Goal: Transaction & Acquisition: Purchase product/service

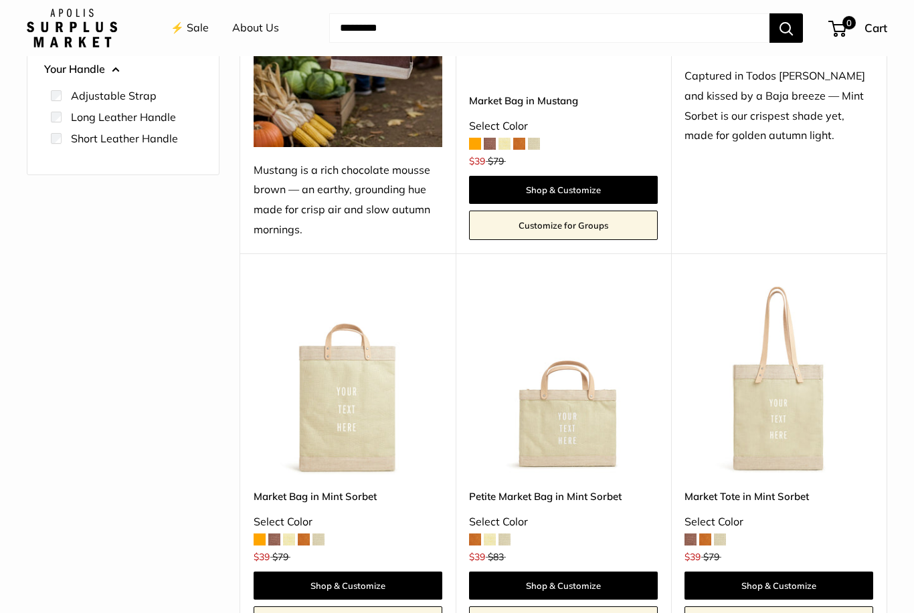
scroll to position [393, 0]
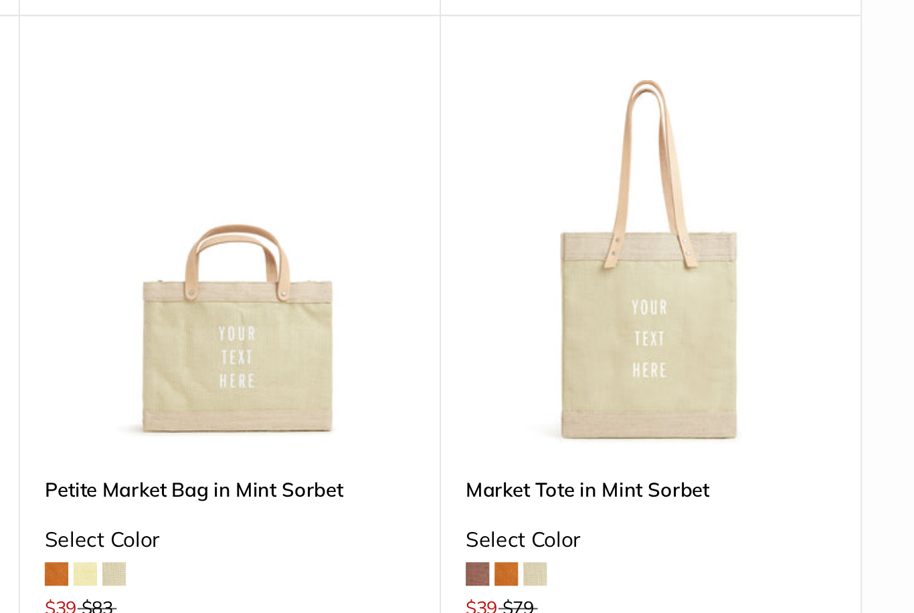
click at [684, 264] on img at bounding box center [778, 358] width 189 height 189
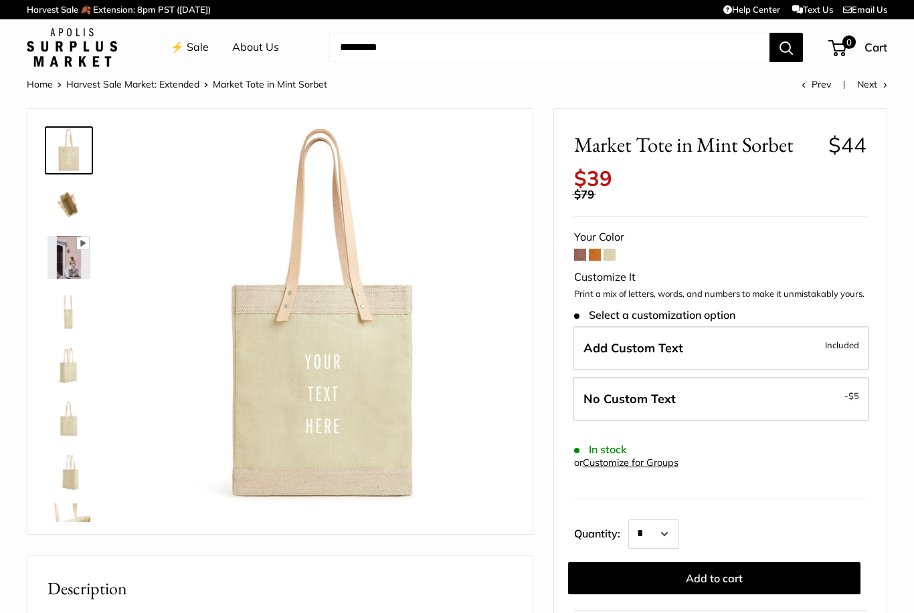
click at [730, 565] on button "Add to cart" at bounding box center [714, 579] width 292 height 32
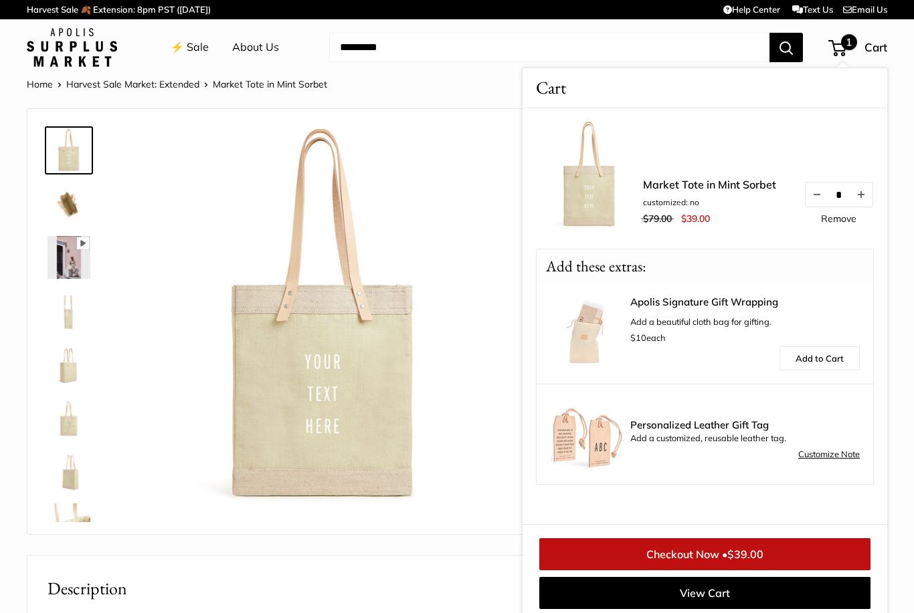
click at [471, 215] on img at bounding box center [323, 318] width 378 height 378
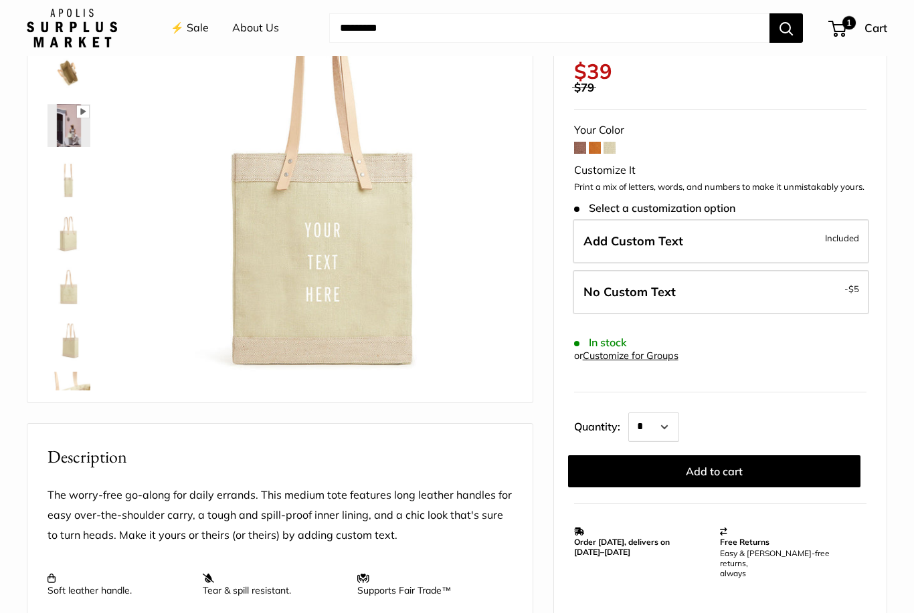
click at [581, 142] on span at bounding box center [580, 148] width 12 height 12
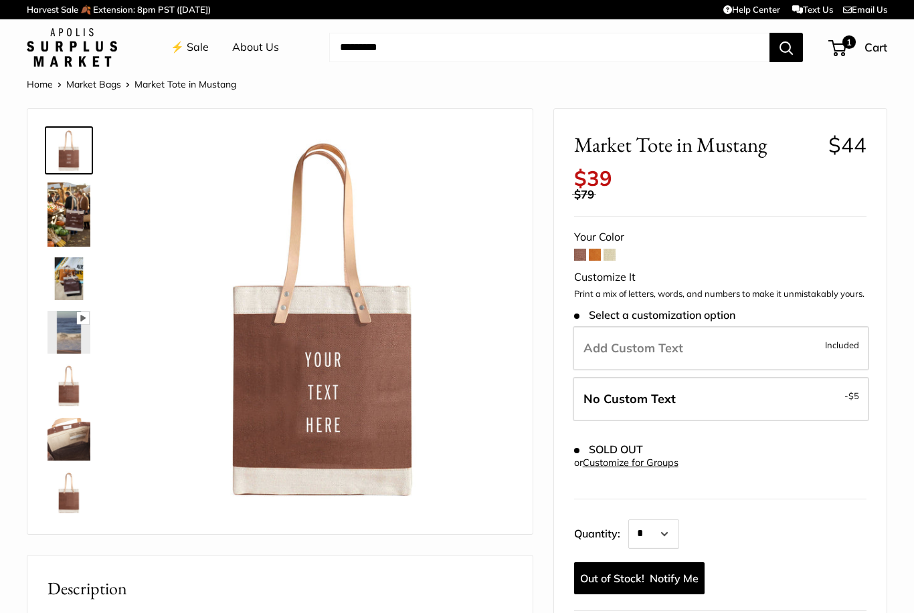
click at [69, 212] on img at bounding box center [68, 215] width 43 height 64
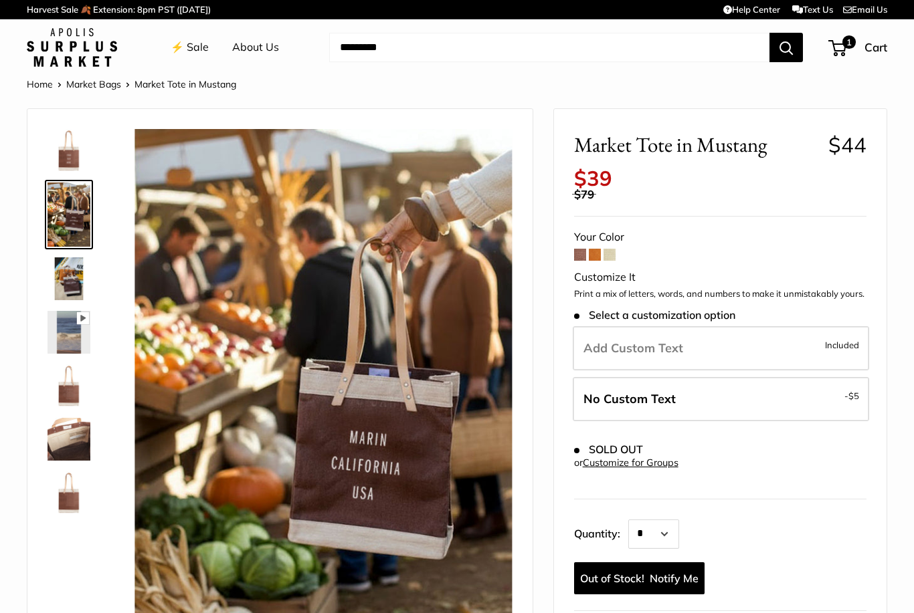
click at [585, 249] on span at bounding box center [580, 255] width 12 height 12
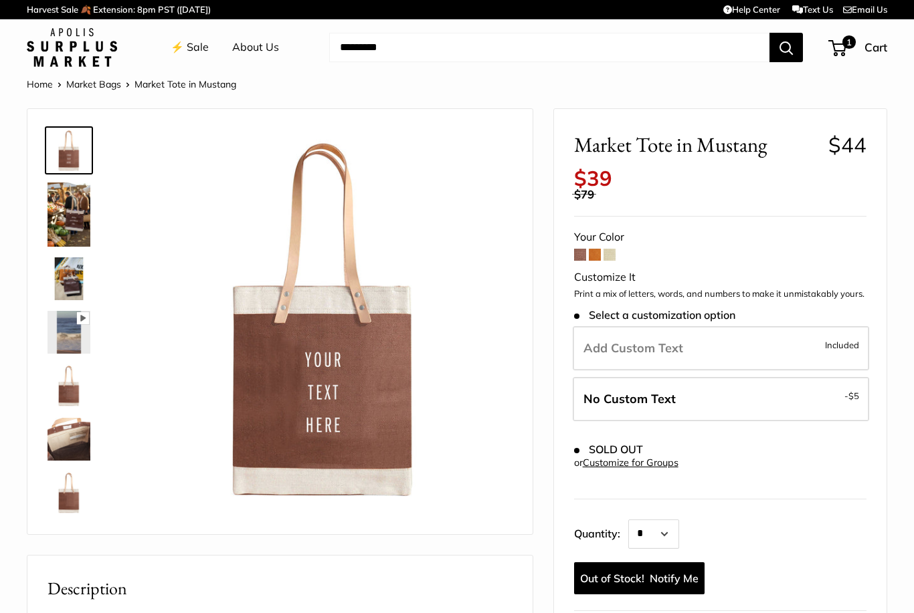
click at [65, 285] on img at bounding box center [68, 279] width 43 height 43
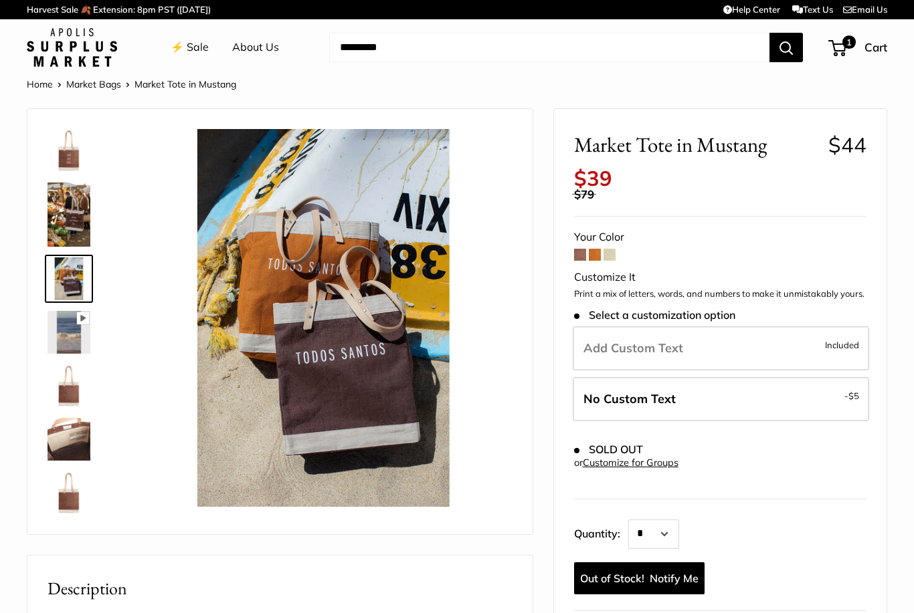
click at [63, 389] on img at bounding box center [68, 386] width 43 height 43
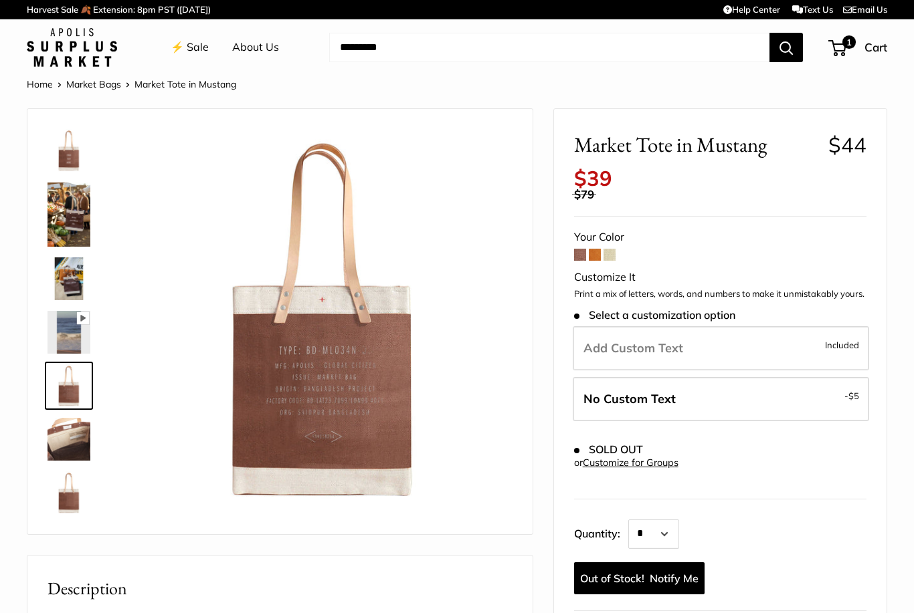
click at [199, 43] on link "⚡️ Sale" at bounding box center [190, 47] width 38 height 20
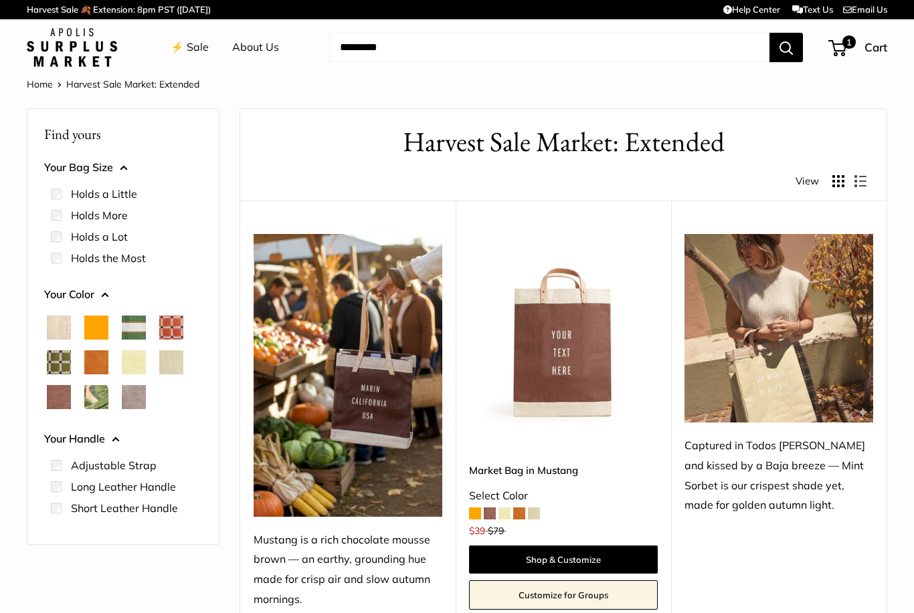
click at [61, 478] on li "Long Leather Handle" at bounding box center [126, 486] width 151 height 21
click at [136, 482] on label "Long Leather Handle" at bounding box center [123, 487] width 105 height 16
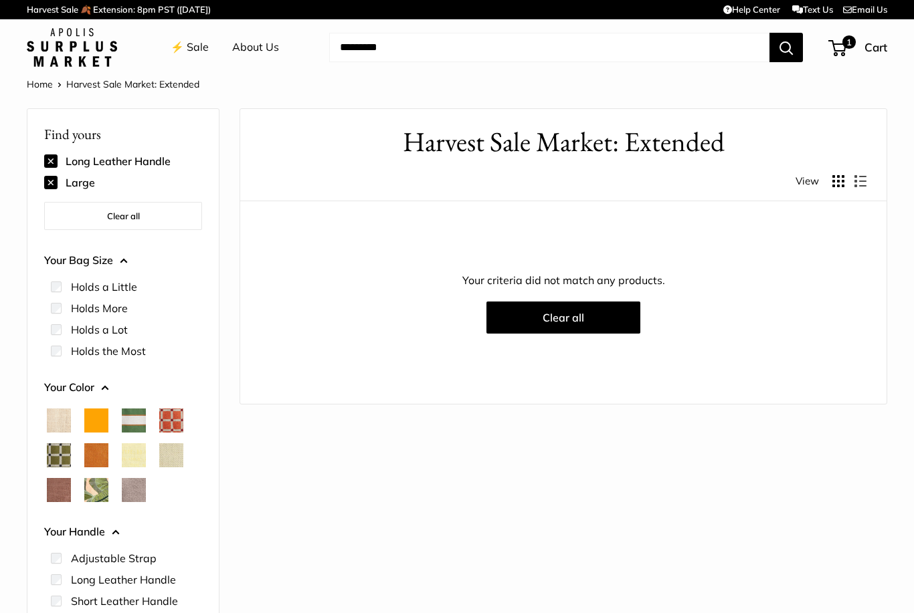
click at [78, 35] on img at bounding box center [72, 47] width 90 height 39
